Goal: Information Seeking & Learning: Learn about a topic

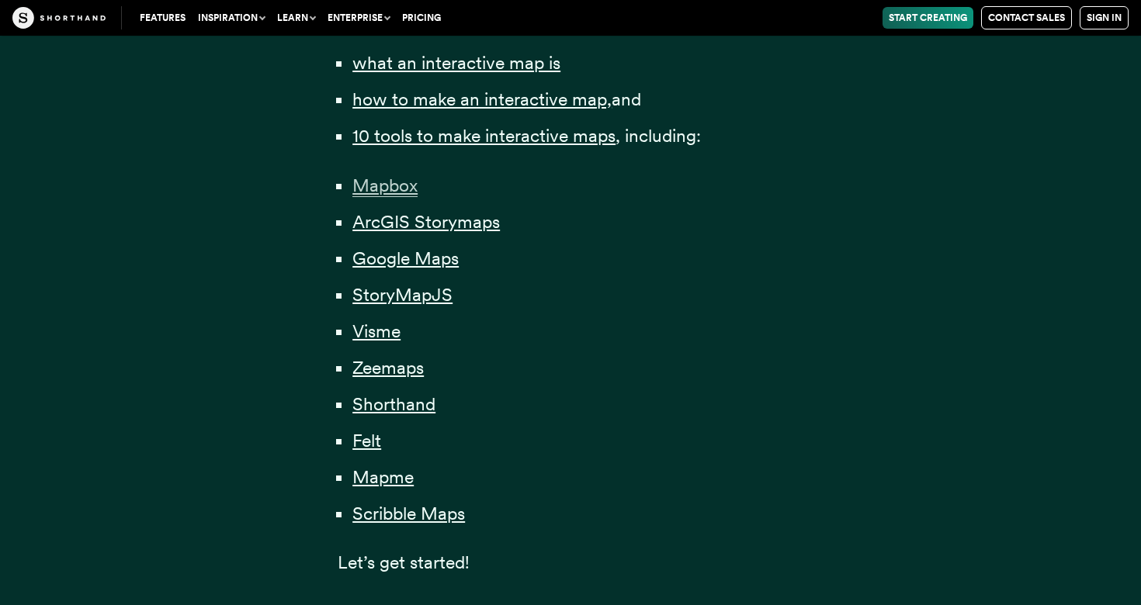
scroll to position [1160, 0]
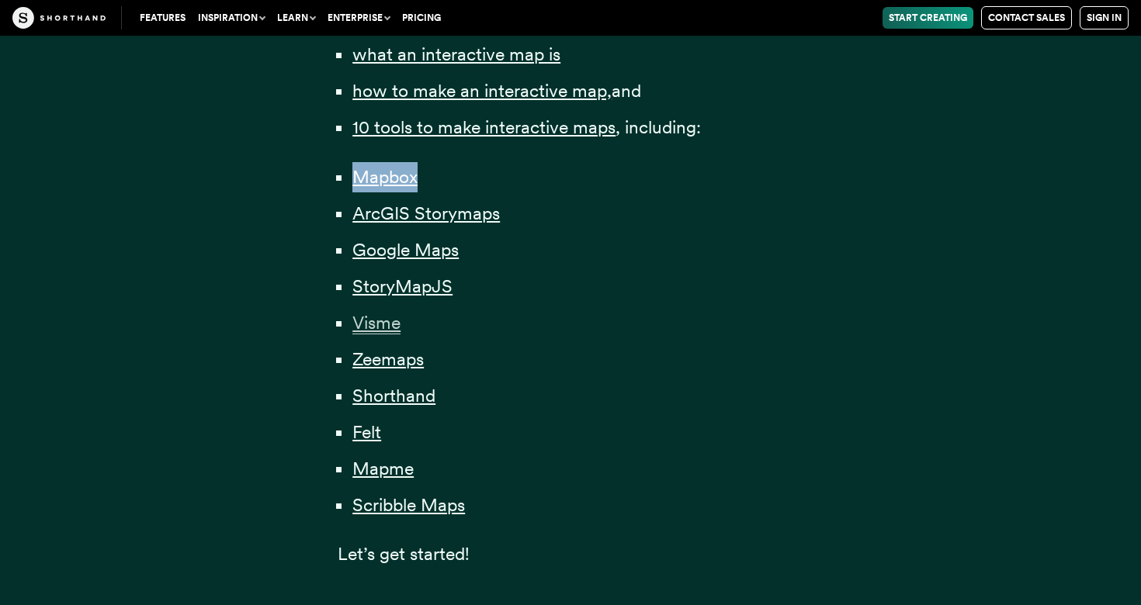
click at [395, 326] on span "Visme" at bounding box center [376, 323] width 48 height 23
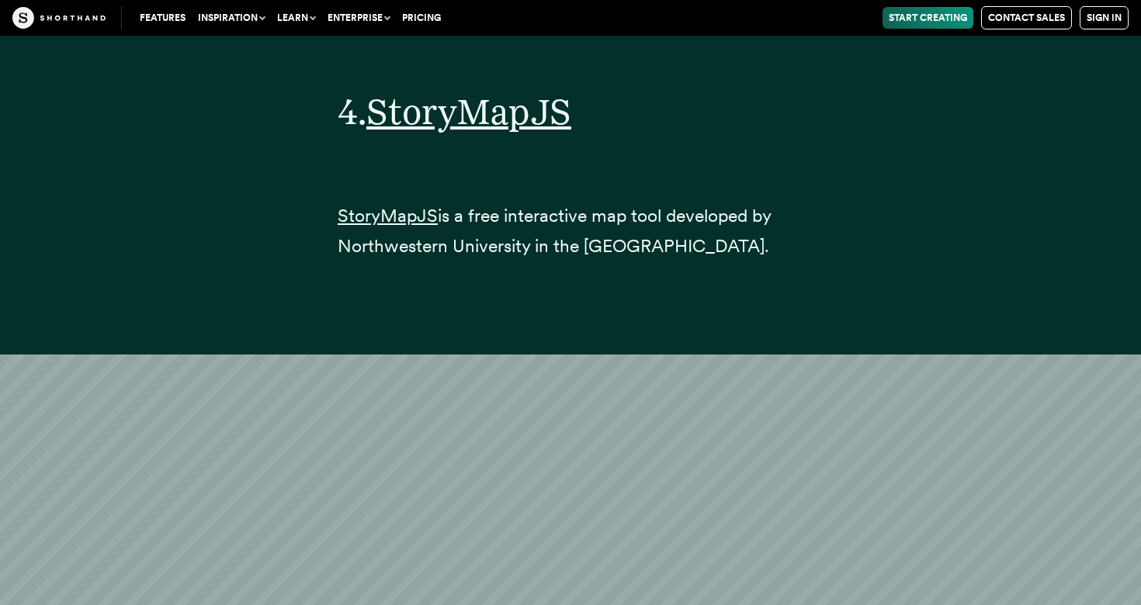
scroll to position [20089, 0]
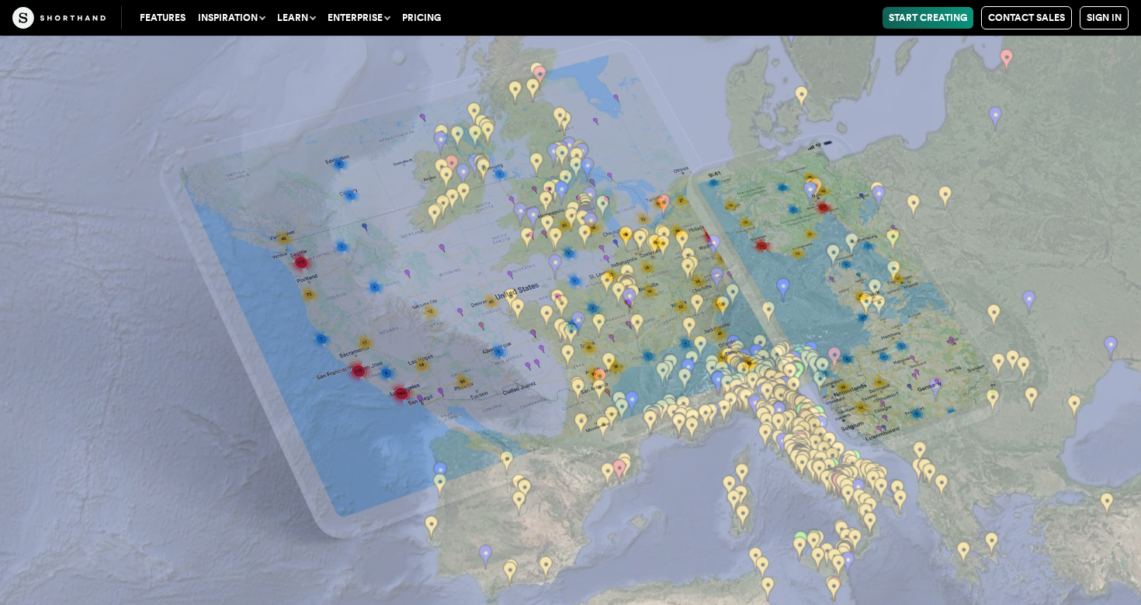
scroll to position [25548, 0]
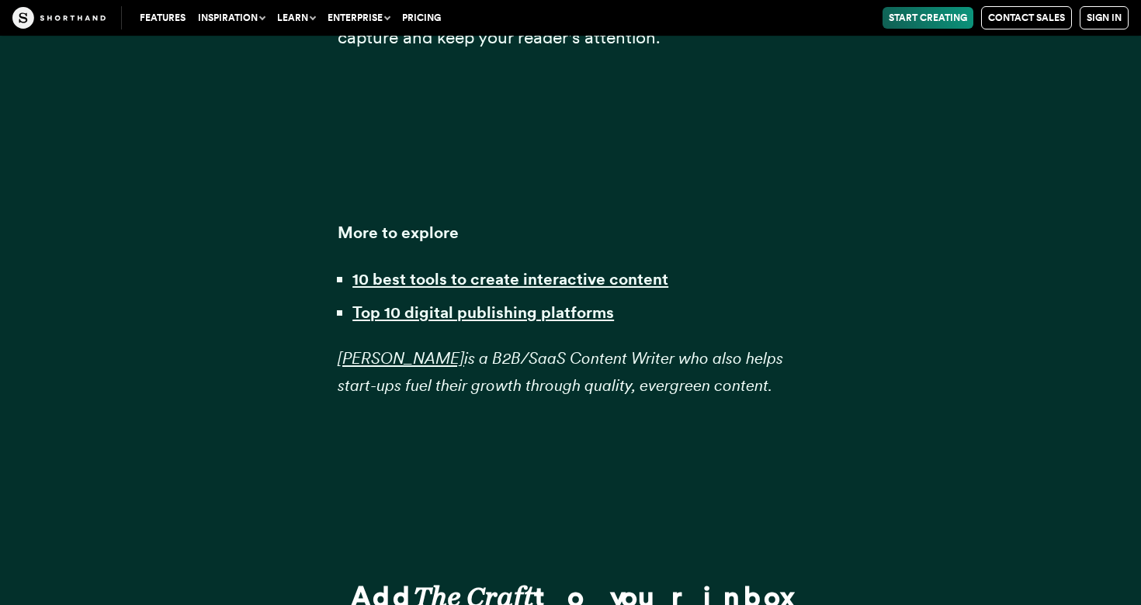
scroll to position [38325, 0]
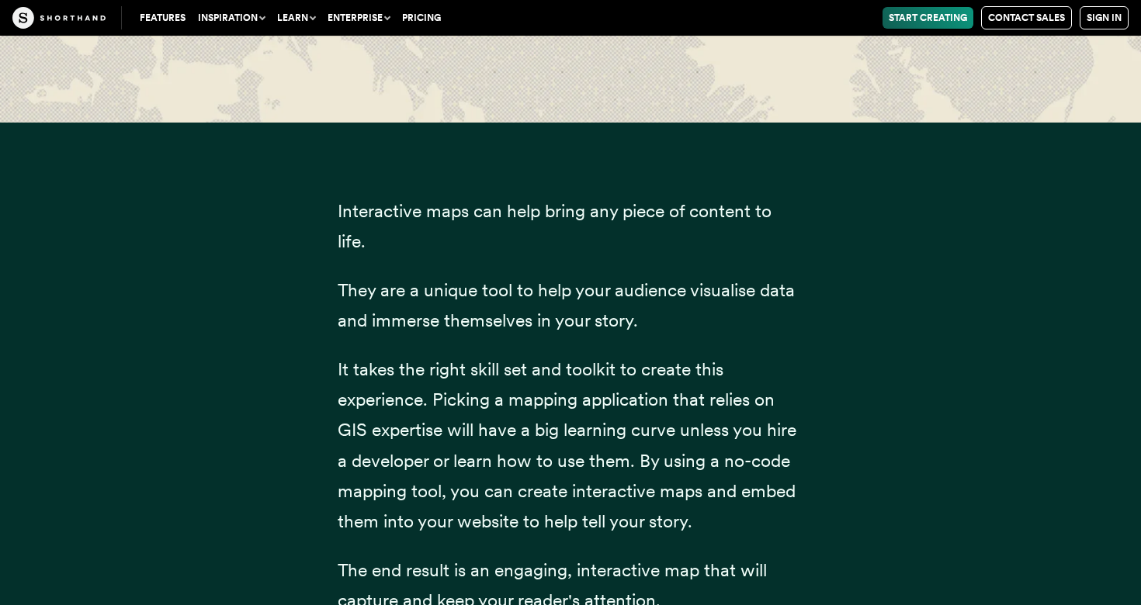
scroll to position [37673, 0]
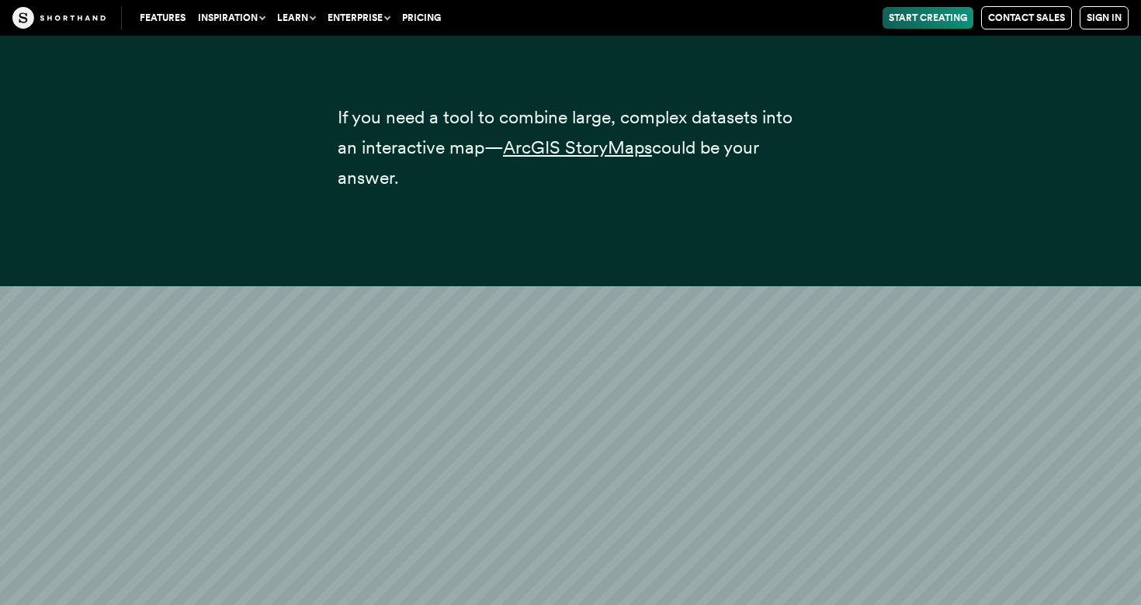
scroll to position [9279, 0]
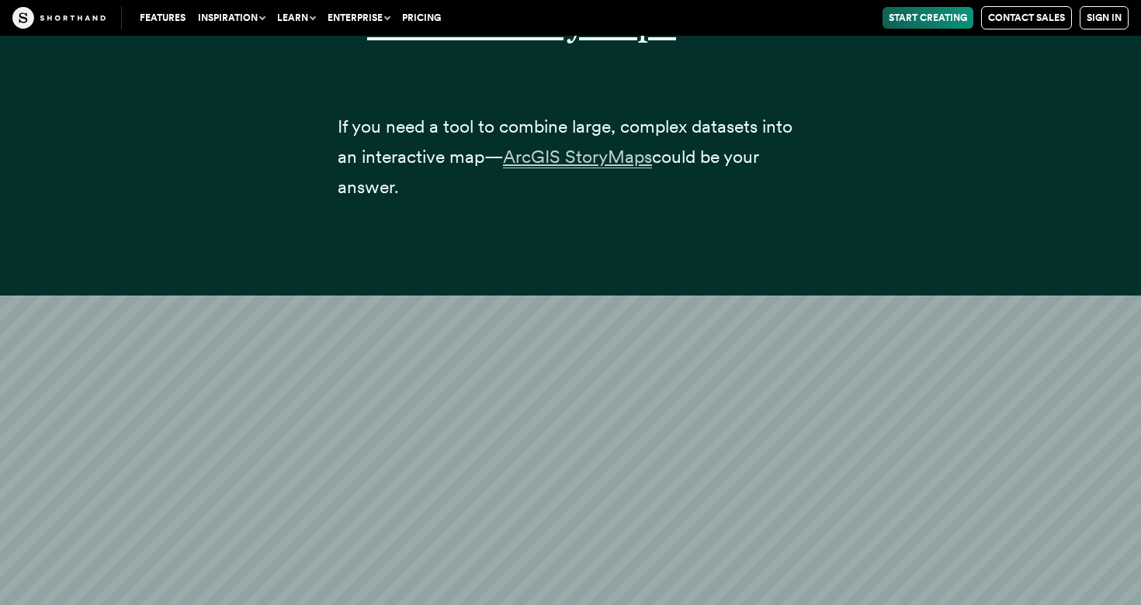
click at [605, 146] on span "ArcGIS StoryMaps" at bounding box center [577, 157] width 149 height 23
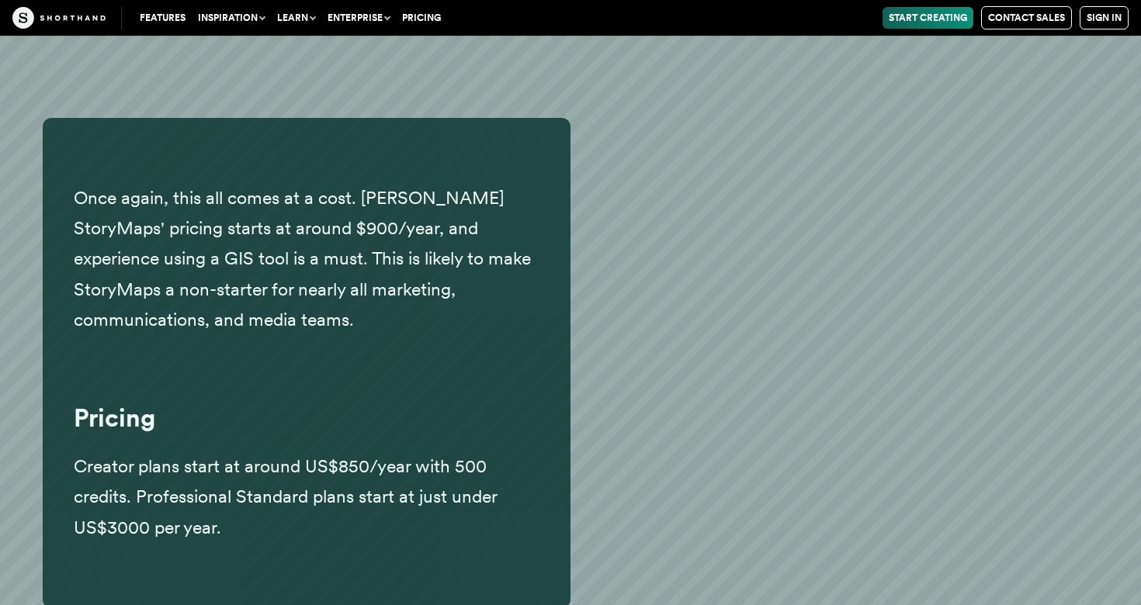
scroll to position [10892, 0]
